Goal: Navigation & Orientation: Find specific page/section

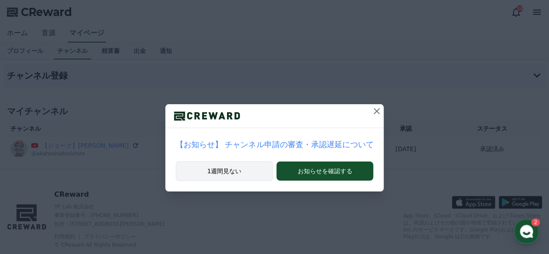
click at [250, 165] on button "1週間見ない" at bounding box center [224, 171] width 97 height 20
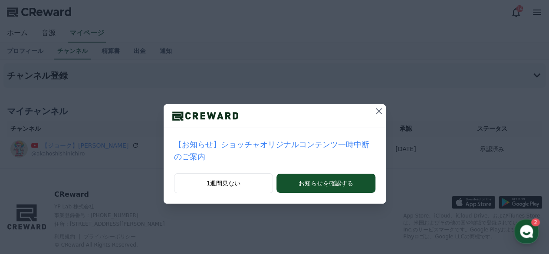
click at [374, 108] on icon at bounding box center [379, 111] width 10 height 10
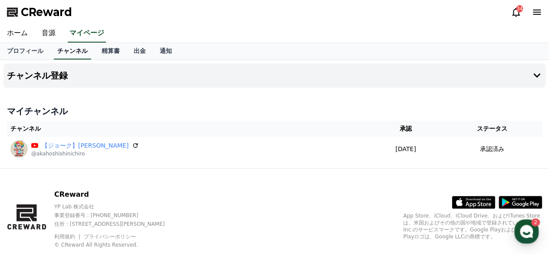
click at [58, 53] on link "チャンネル" at bounding box center [72, 51] width 37 height 17
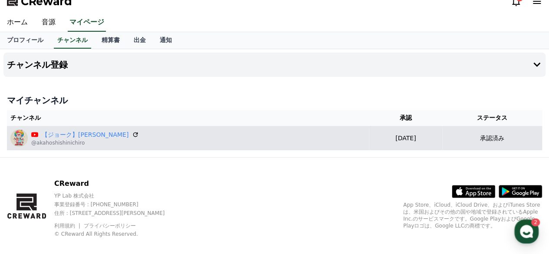
scroll to position [11, 0]
click at [71, 130] on link "【ジョーク】[PERSON_NAME]" at bounding box center [85, 134] width 87 height 9
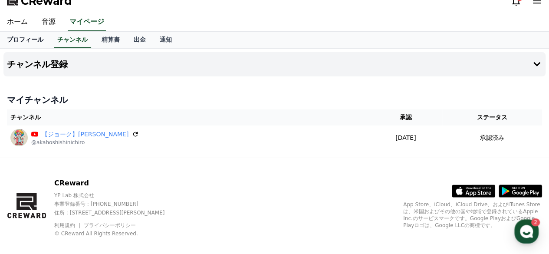
click at [24, 42] on link "プロフィール" at bounding box center [25, 40] width 50 height 17
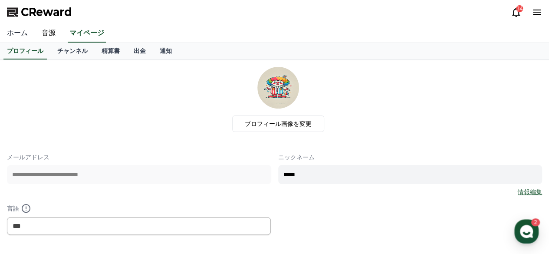
click at [20, 29] on link "ホーム" at bounding box center [17, 33] width 35 height 18
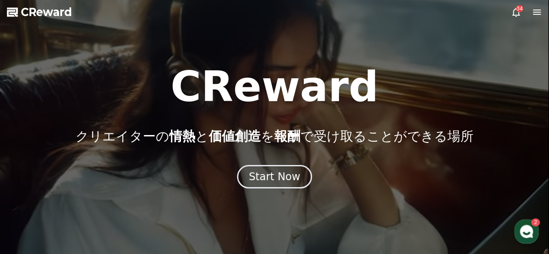
click at [20, 35] on div at bounding box center [274, 127] width 549 height 254
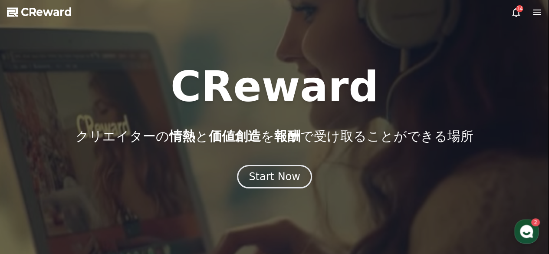
click at [10, 12] on polygon at bounding box center [11, 13] width 9 height 7
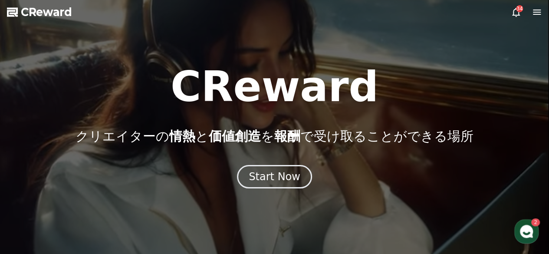
click at [541, 13] on icon at bounding box center [537, 12] width 10 height 10
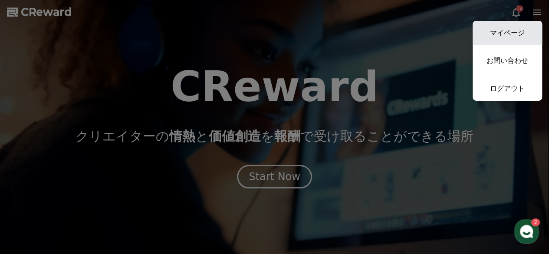
click at [510, 34] on link "マイページ" at bounding box center [507, 33] width 69 height 24
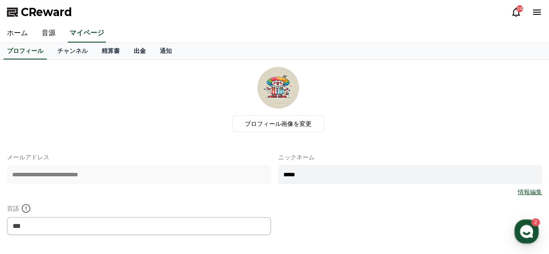
click at [128, 53] on link "出金" at bounding box center [140, 51] width 26 height 17
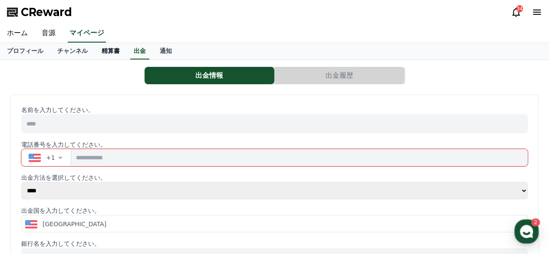
click at [98, 52] on link "精算書" at bounding box center [111, 51] width 32 height 17
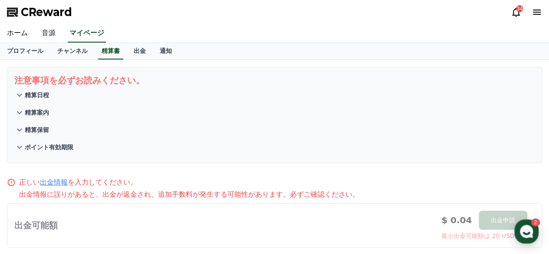
click at [43, 37] on link "音源" at bounding box center [49, 33] width 28 height 18
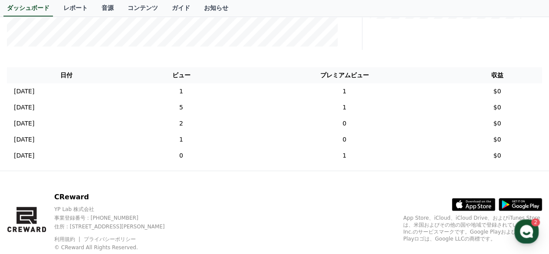
scroll to position [277, 0]
